Goal: Task Accomplishment & Management: Use online tool/utility

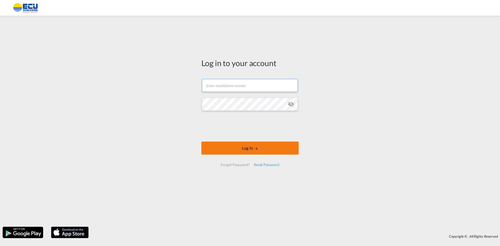
type input "[PERSON_NAME][EMAIL_ADDRESS][DOMAIN_NAME]"
click at [229, 147] on button "Log In" at bounding box center [249, 148] width 97 height 13
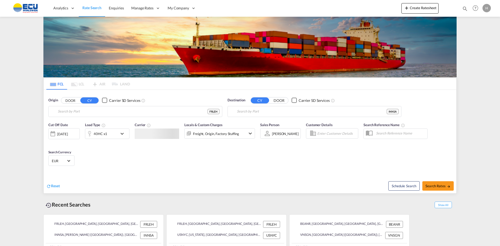
type input "[GEOGRAPHIC_DATA], [GEOGRAPHIC_DATA]"
type input "[PERSON_NAME] ([PERSON_NAME]), [GEOGRAPHIC_DATA]"
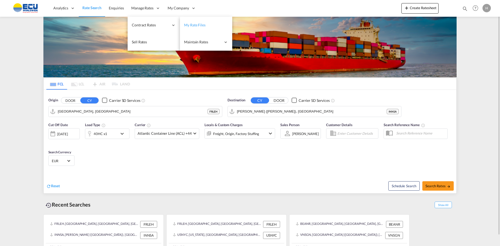
click at [196, 26] on span "My Rate Files" at bounding box center [194, 25] width 21 height 4
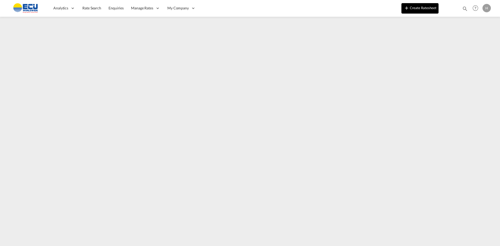
click at [415, 7] on button "Create Ratesheet" at bounding box center [419, 8] width 37 height 10
